Goal: Task Accomplishment & Management: Use online tool/utility

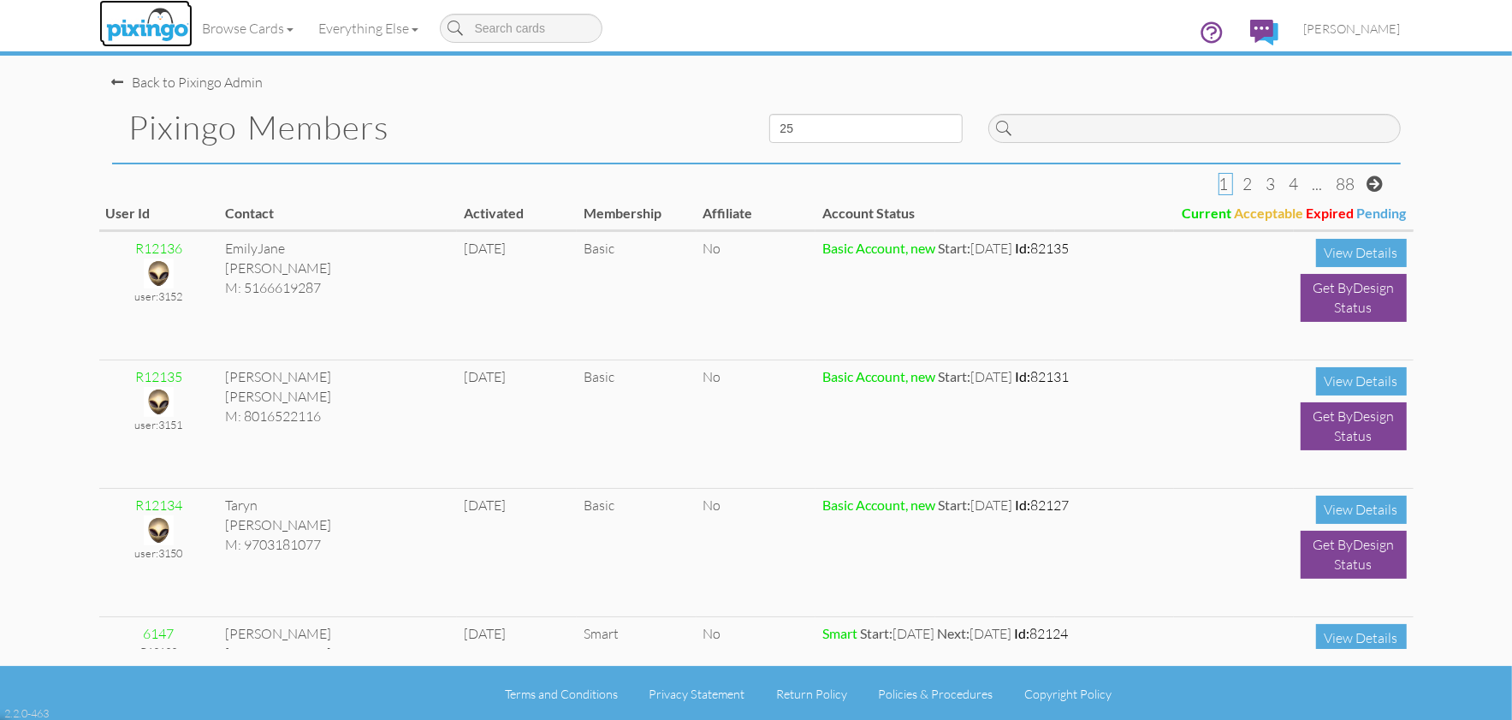
click at [169, 24] on img at bounding box center [147, 25] width 91 height 43
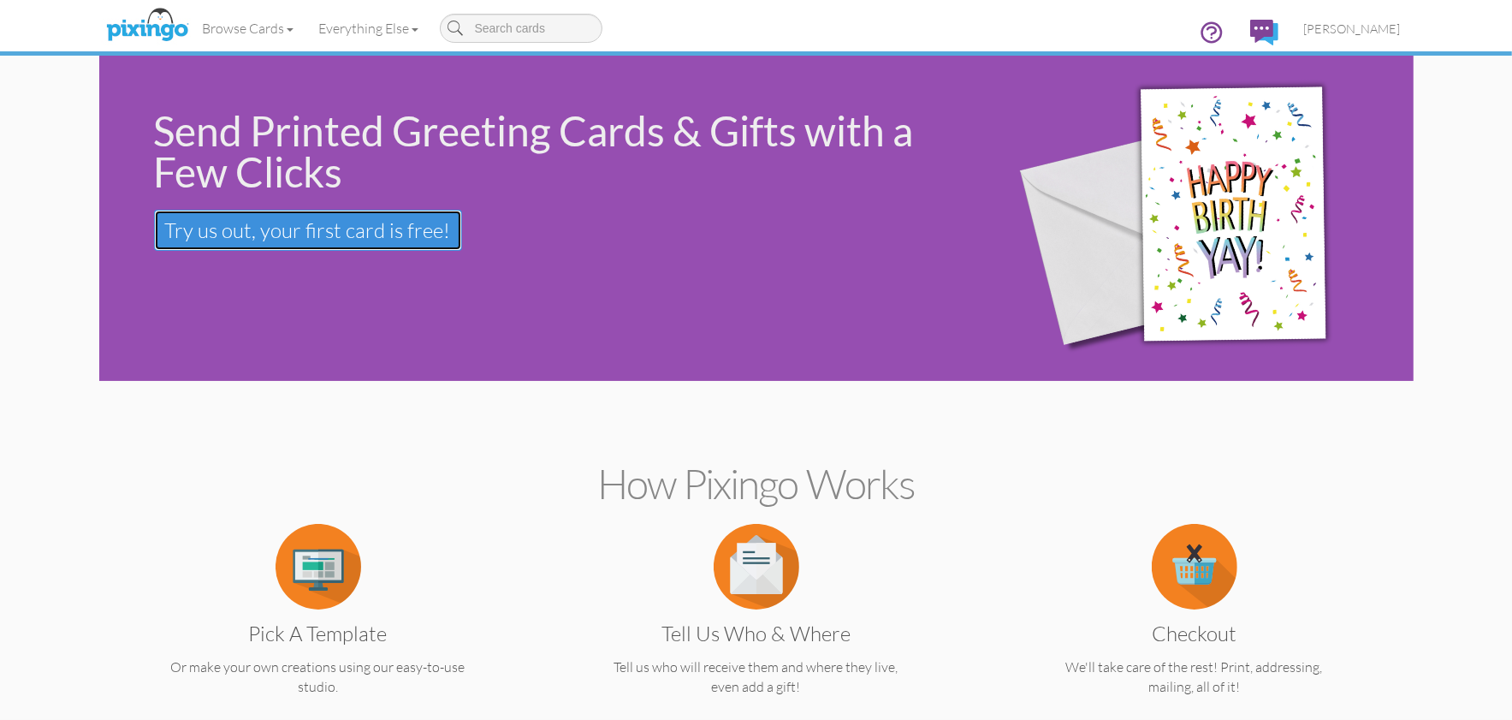
click at [347, 215] on link "Try us out, your first card is free! Your first card is free!" at bounding box center [308, 230] width 308 height 41
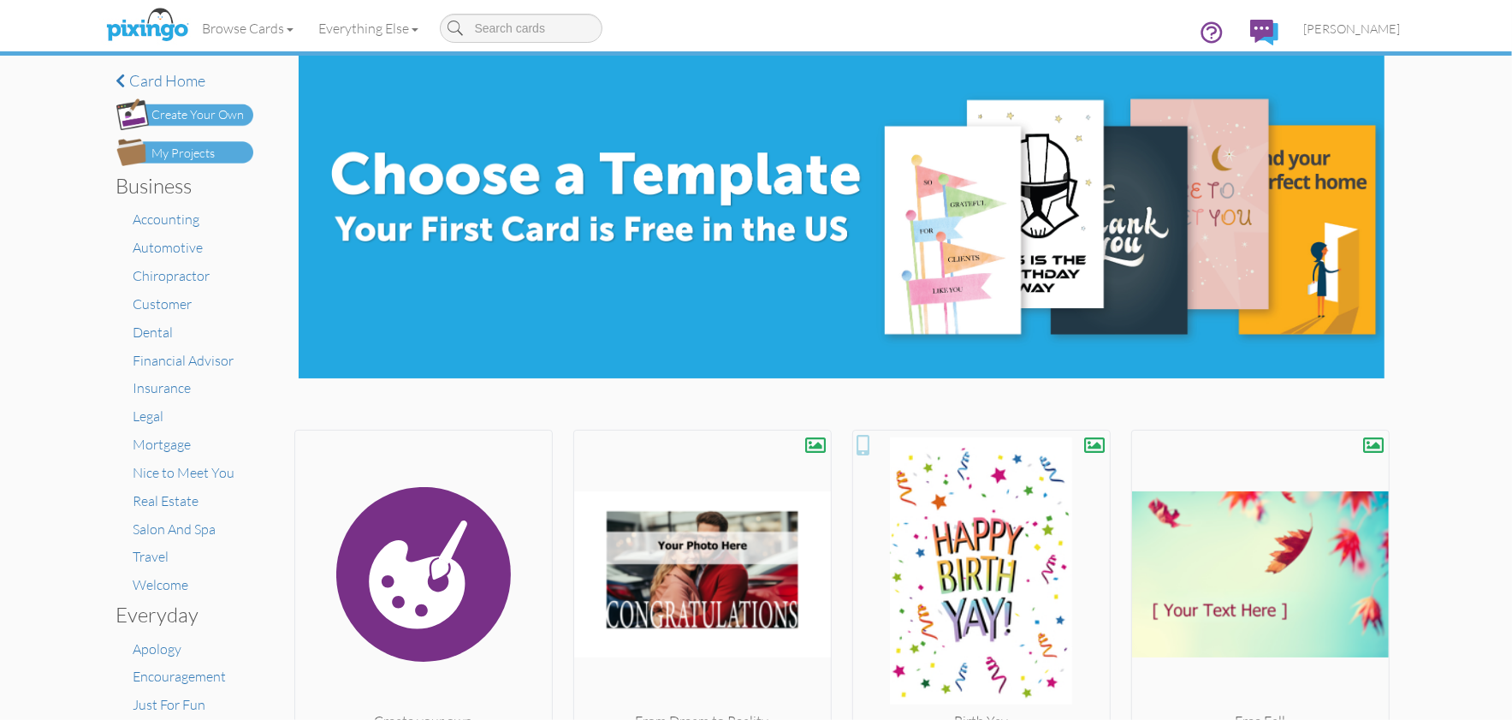
click at [1427, 94] on div "× Card home Create Your Own My Projects Business Accounting Automotive Chiropra…" at bounding box center [756, 388] width 1512 height 664
click at [1372, 27] on span "[PERSON_NAME]" at bounding box center [1352, 28] width 97 height 15
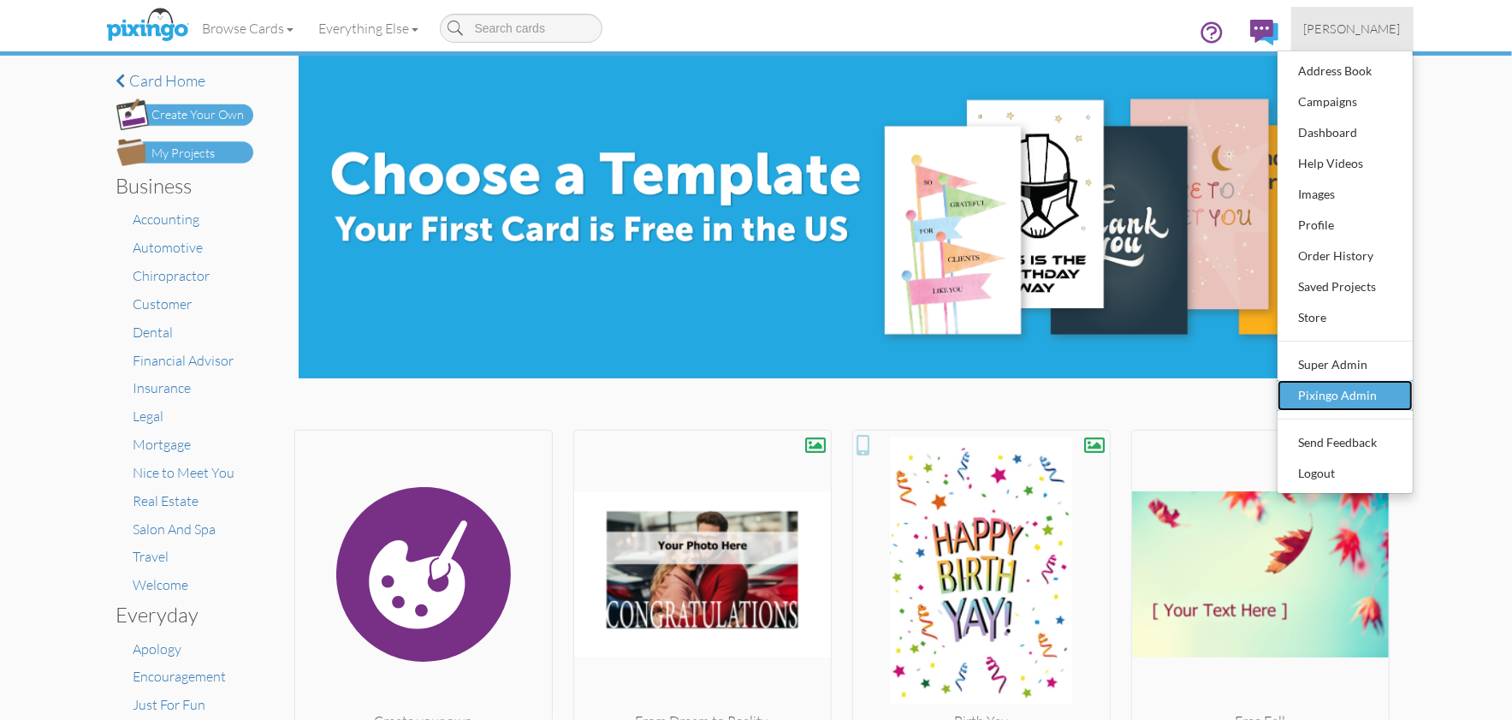
click at [1333, 395] on div "Pixingo Admin" at bounding box center [1345, 396] width 101 height 26
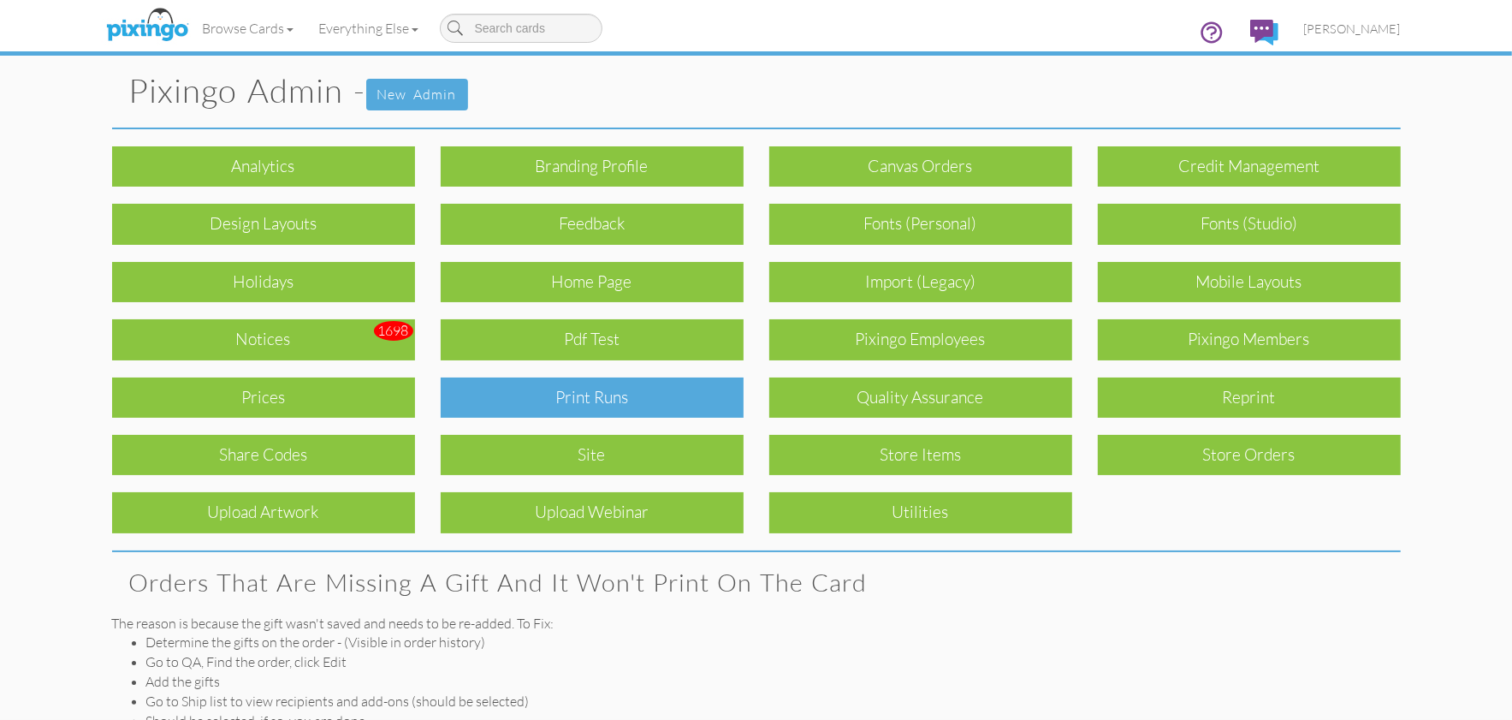
click at [683, 388] on div "Print Runs" at bounding box center [592, 397] width 303 height 40
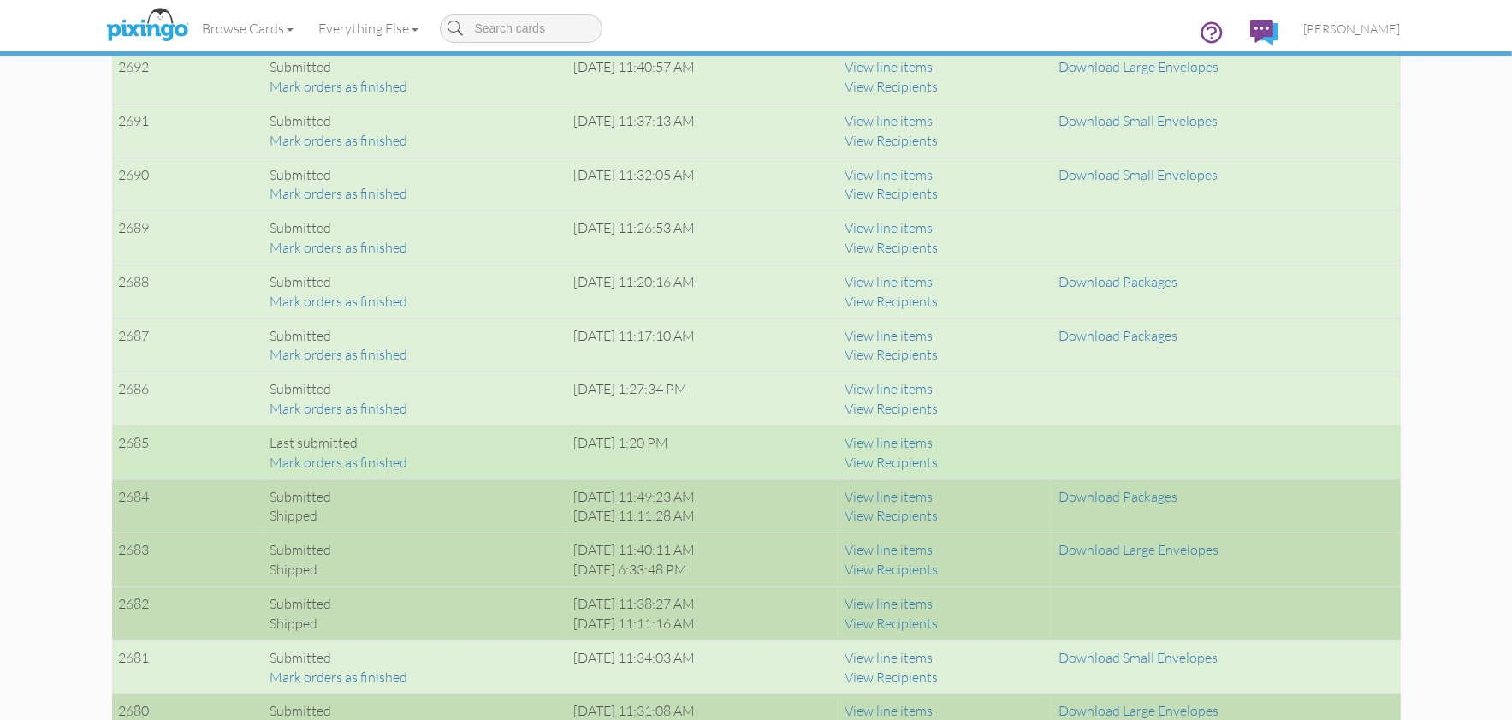
scroll to position [1301, 0]
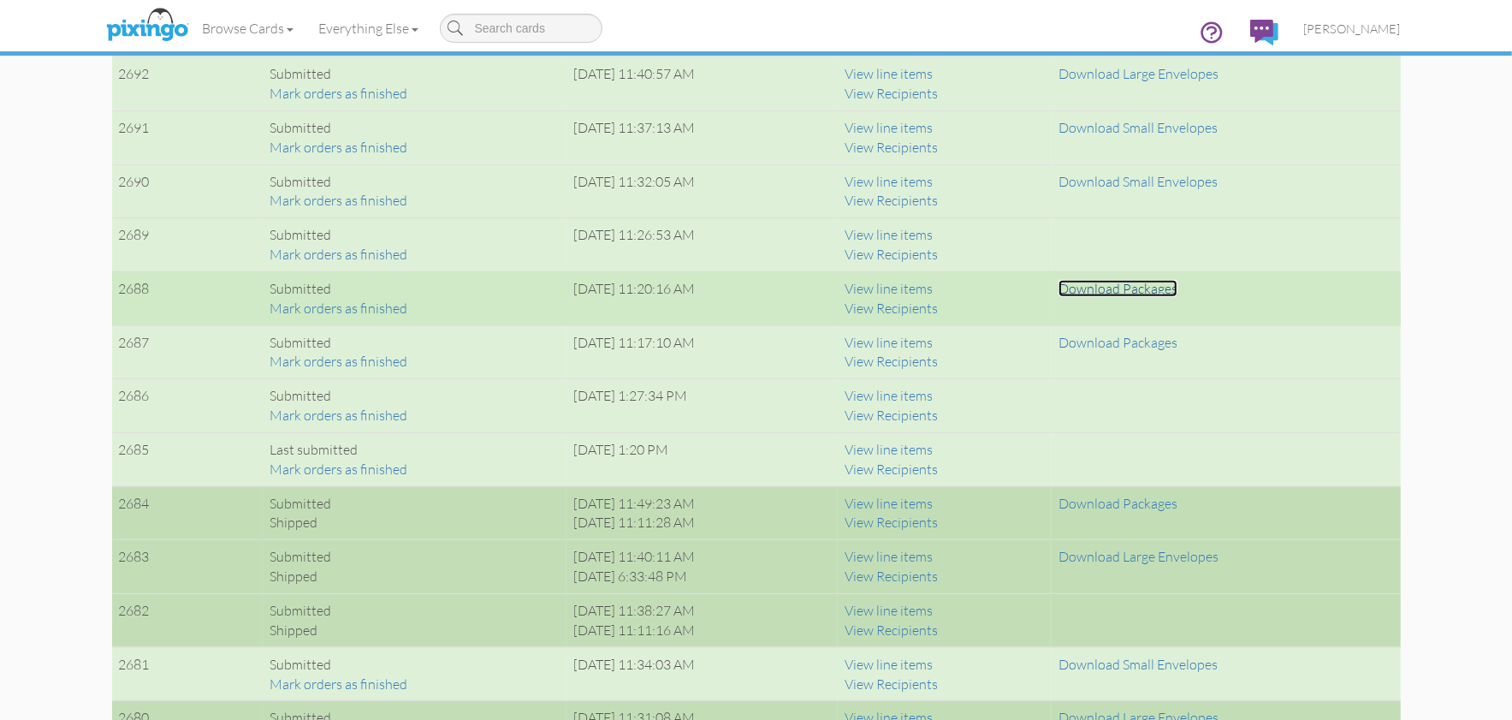
click at [1118, 288] on link "Download Packages" at bounding box center [1118, 288] width 119 height 17
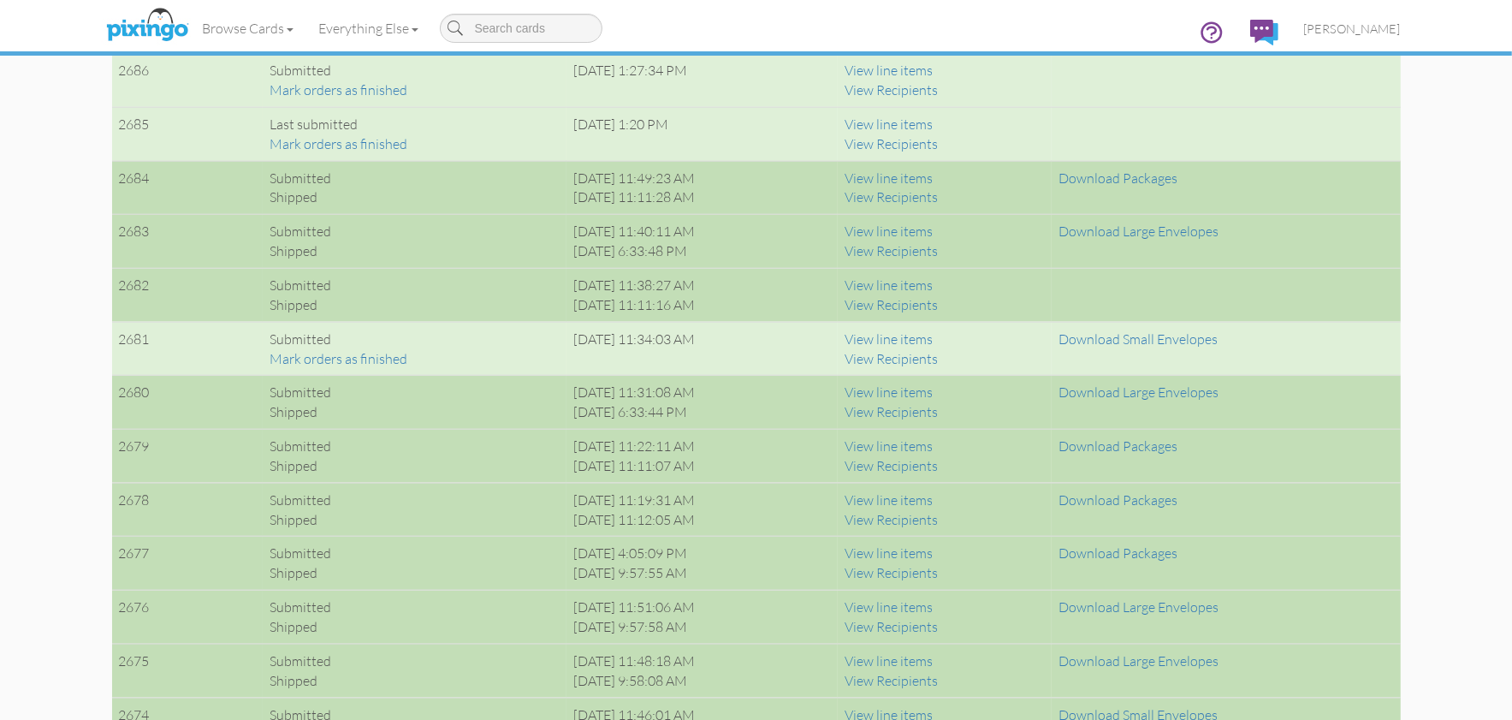
scroll to position [1631, 0]
